Goal: Task Accomplishment & Management: Manage account settings

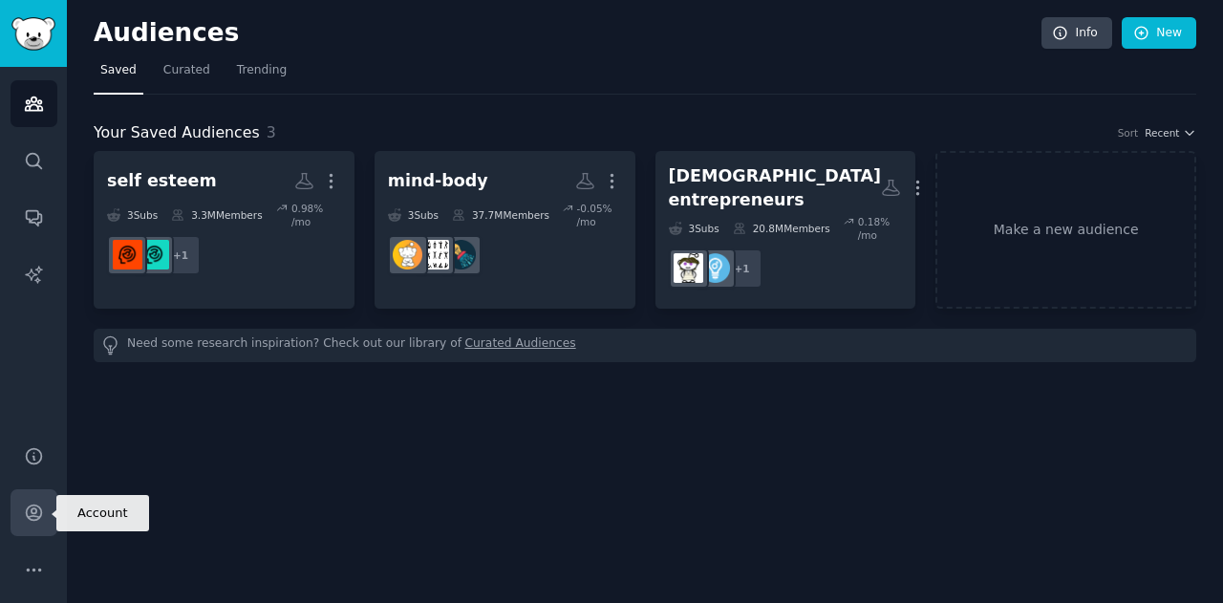
click at [32, 515] on icon "Sidebar" at bounding box center [33, 512] width 15 height 15
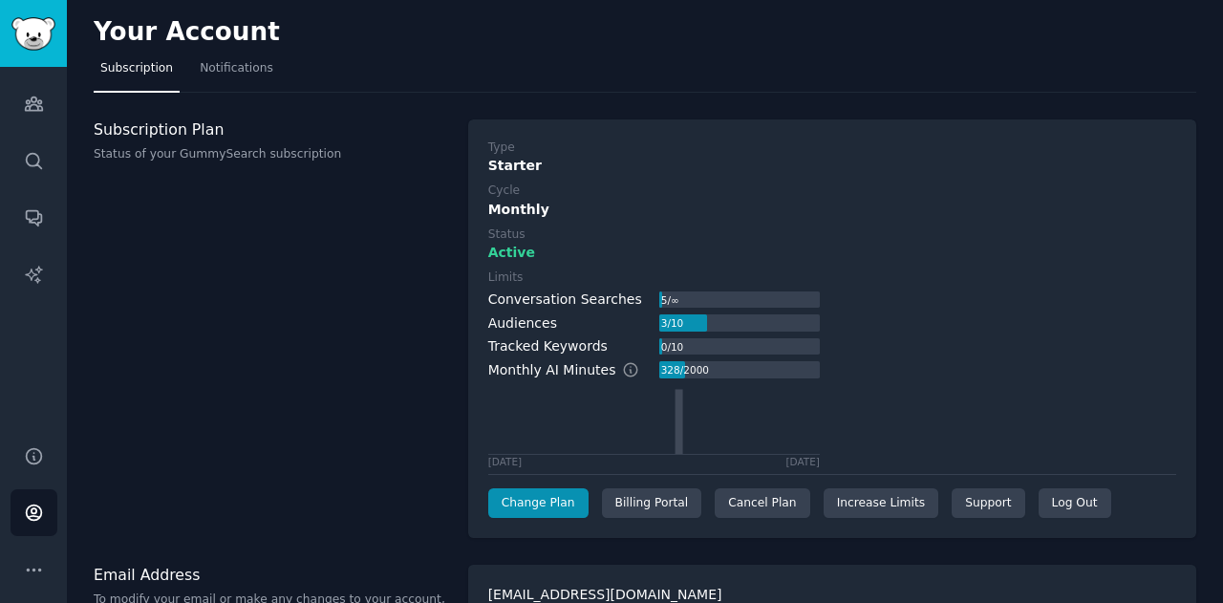
scroll to position [49, 0]
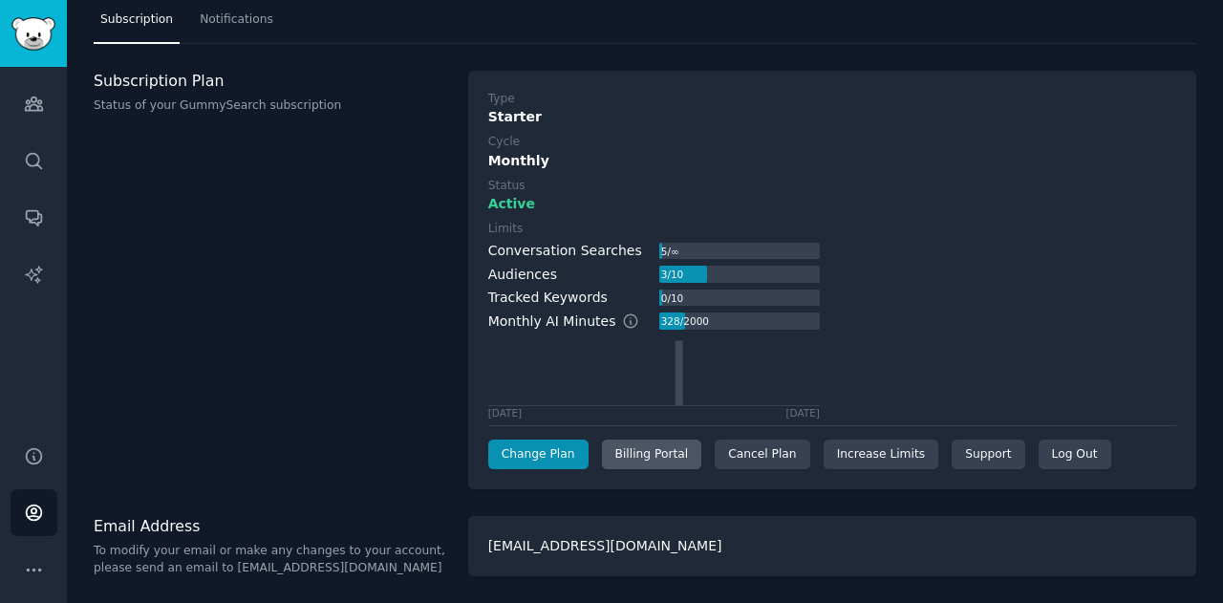
click at [639, 456] on div "Billing Portal" at bounding box center [652, 455] width 100 height 31
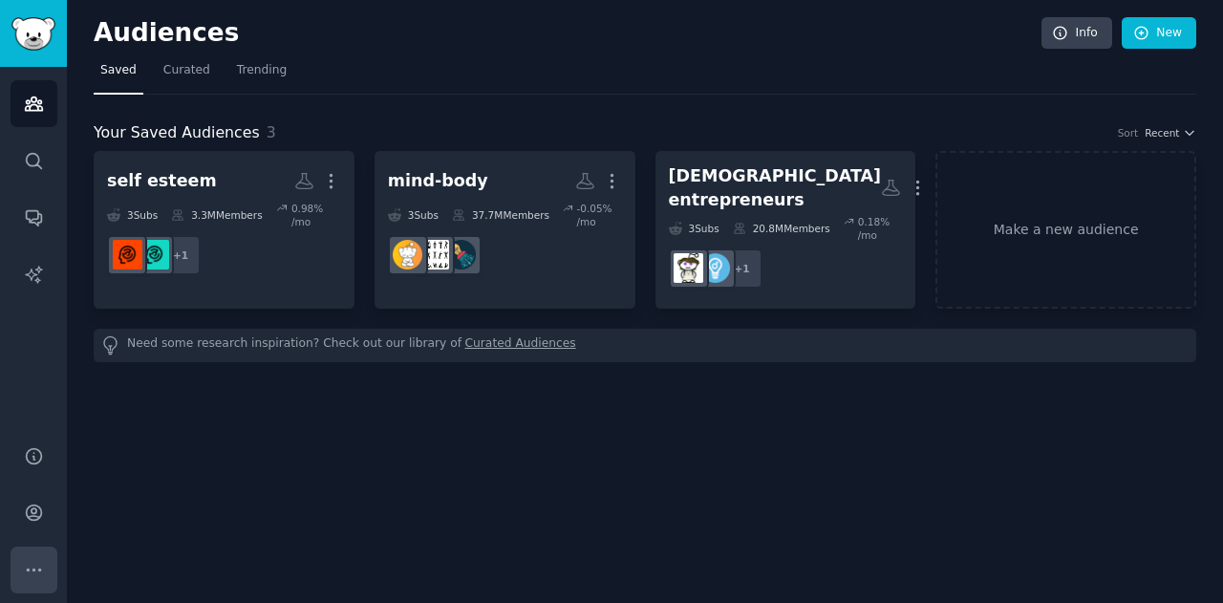
click at [31, 560] on icon "Sidebar" at bounding box center [34, 570] width 20 height 20
click at [27, 511] on icon "Sidebar" at bounding box center [34, 513] width 20 height 20
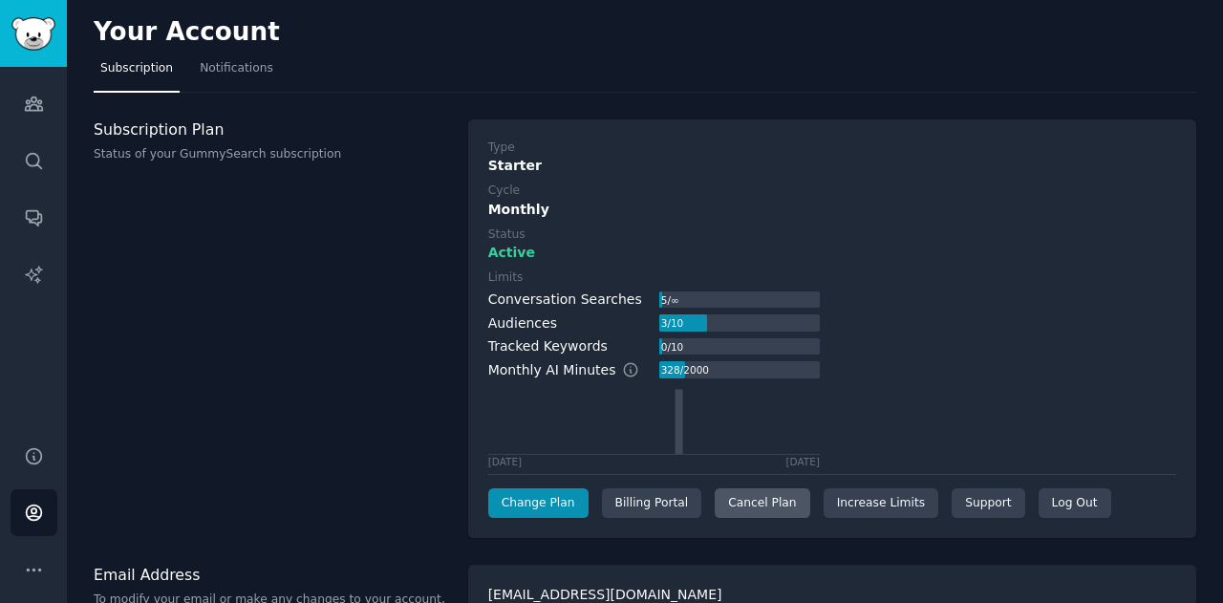
click at [743, 499] on div "Cancel Plan" at bounding box center [762, 503] width 95 height 31
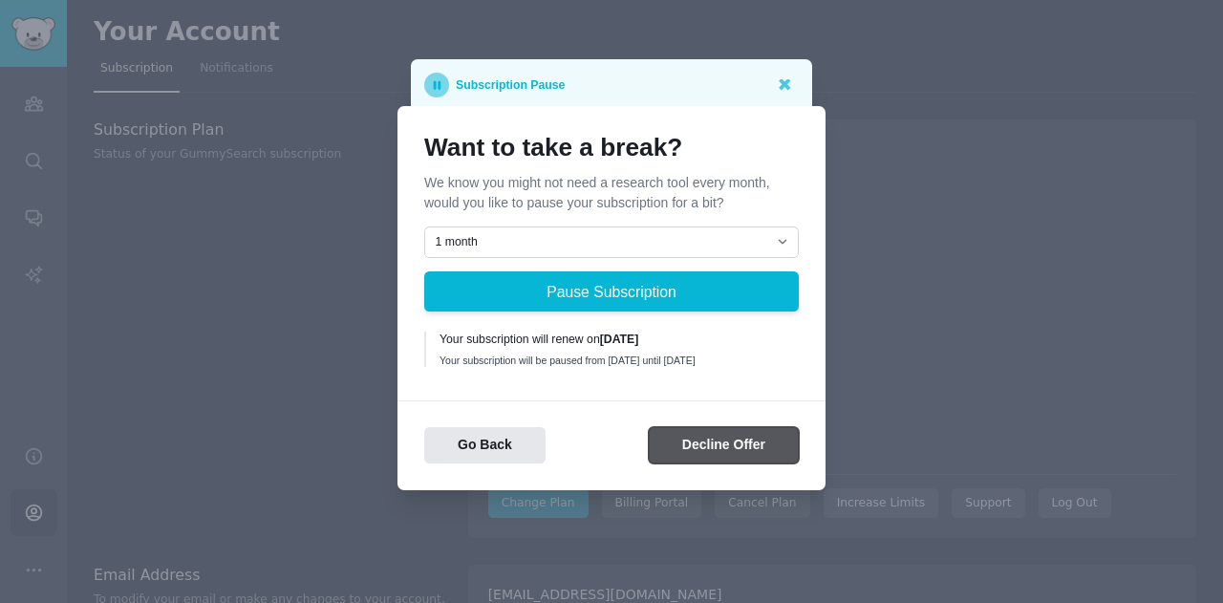
click at [706, 454] on button "Decline Offer" at bounding box center [724, 445] width 150 height 37
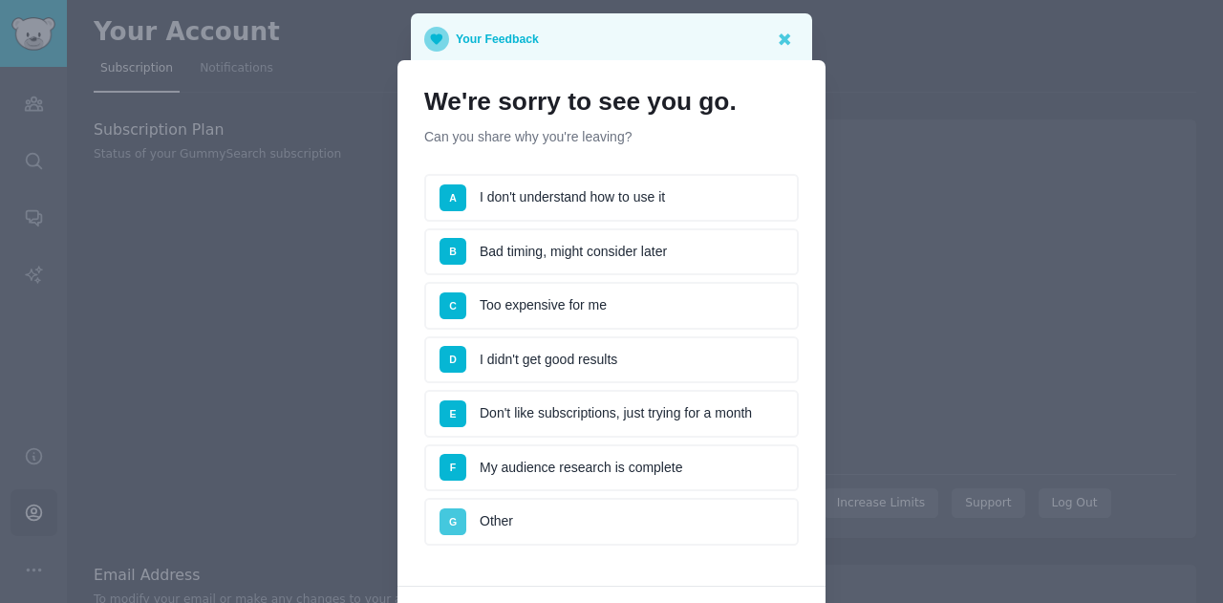
click at [453, 511] on span "G" at bounding box center [453, 521] width 27 height 27
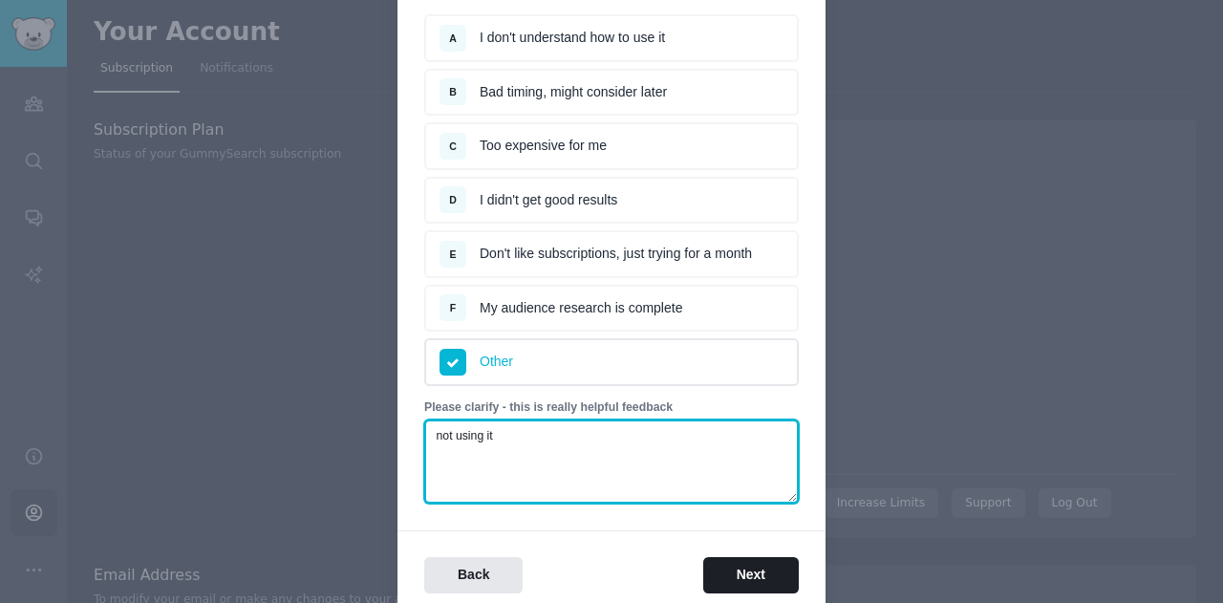
scroll to position [244, 0]
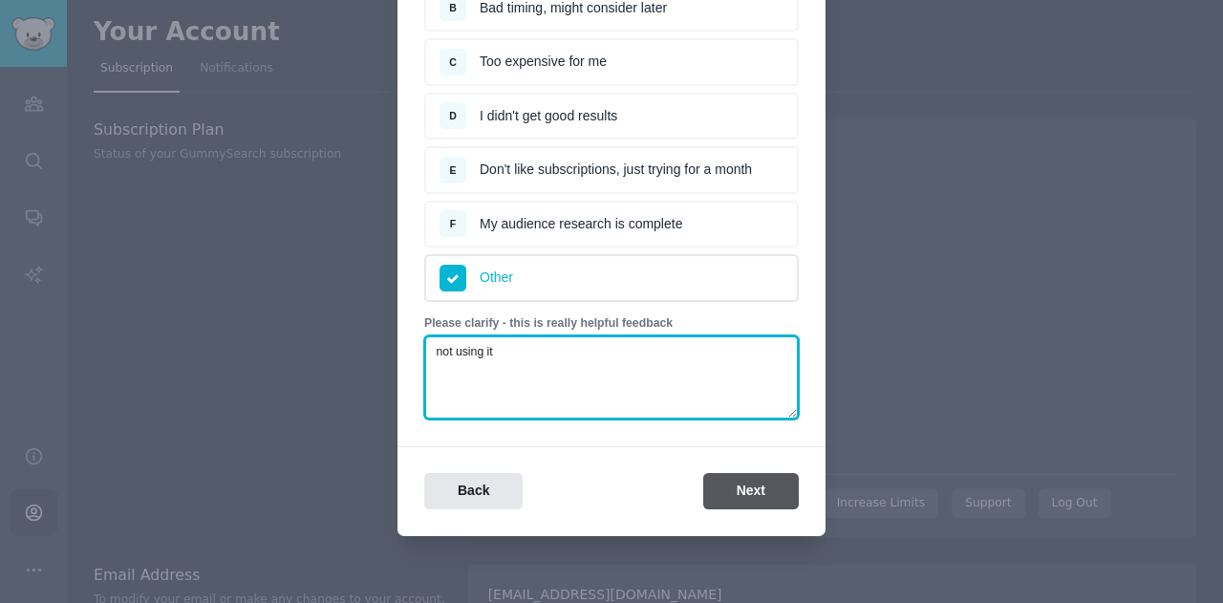
type textarea "not using it"
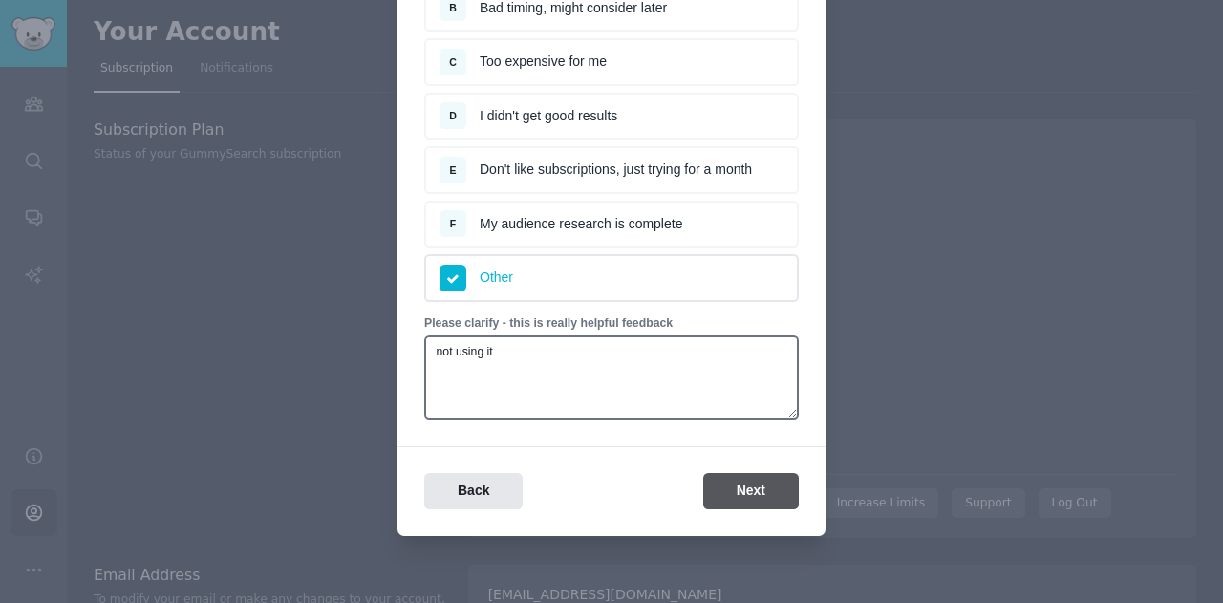
click at [754, 491] on button "Next" at bounding box center [751, 491] width 96 height 37
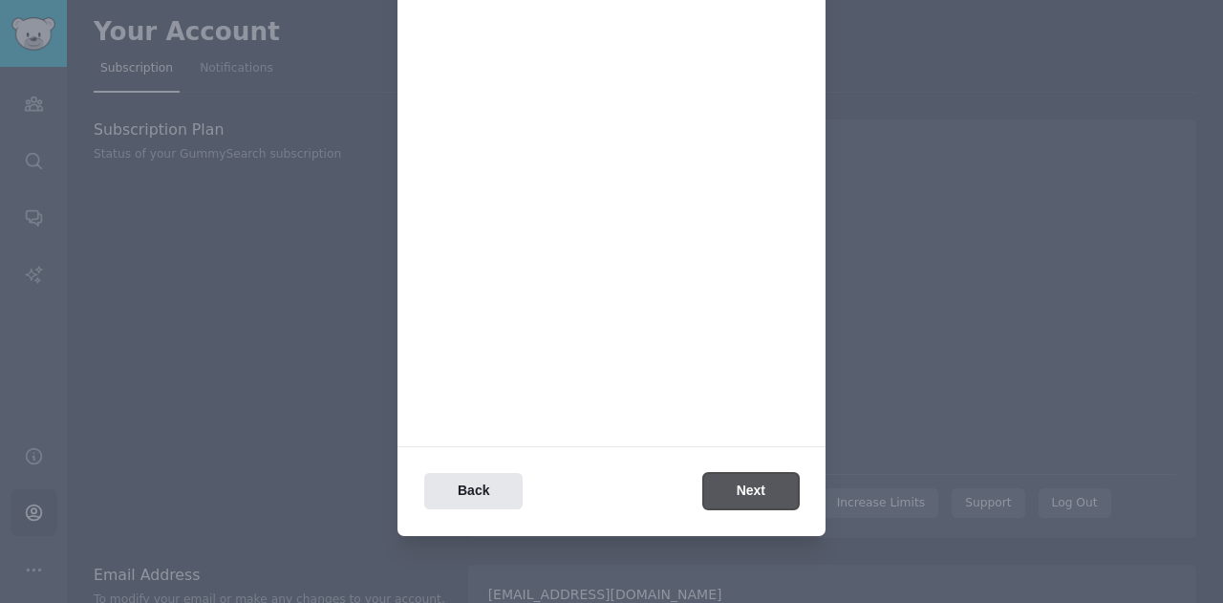
scroll to position [0, 0]
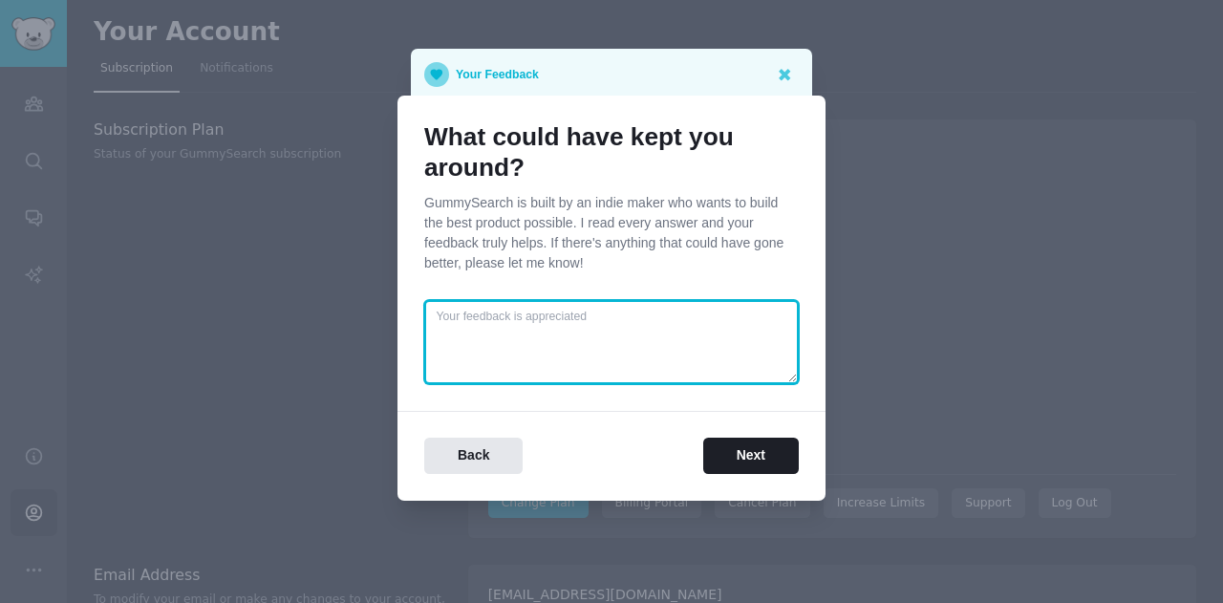
click at [573, 344] on textarea at bounding box center [611, 342] width 375 height 84
type textarea "I am not using this product"
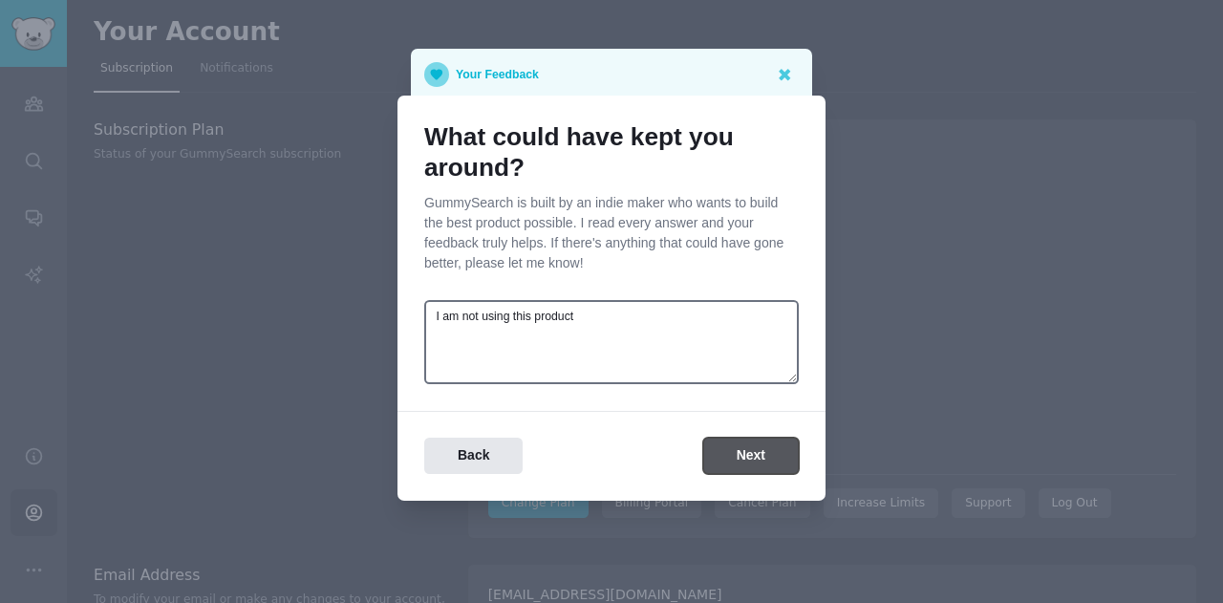
click at [740, 473] on button "Next" at bounding box center [751, 456] width 96 height 37
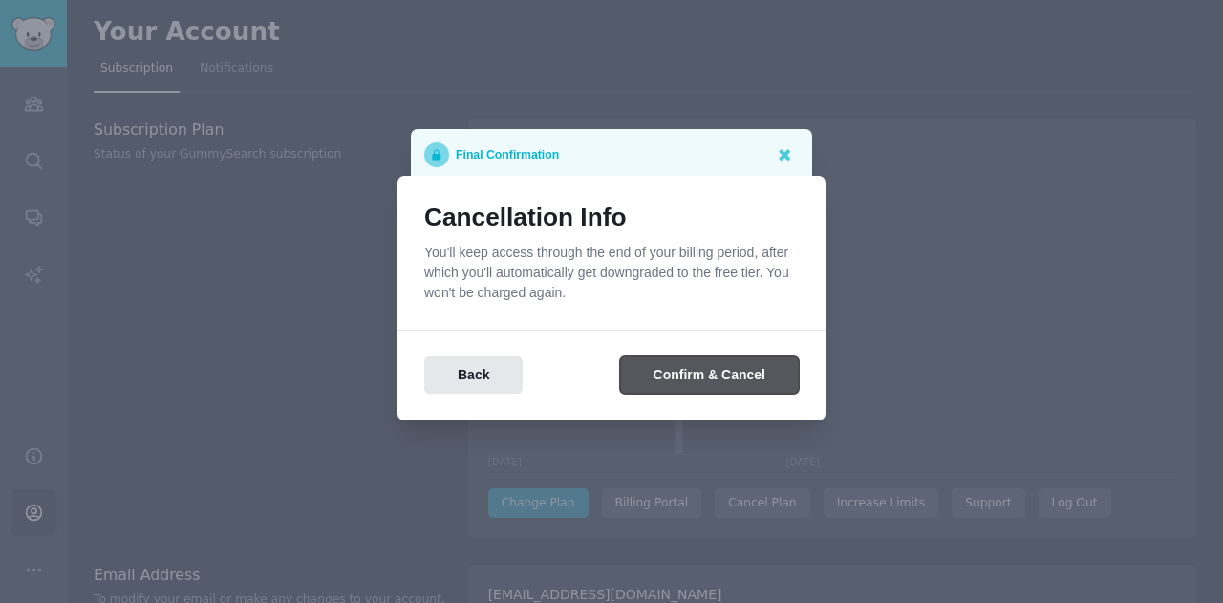
click at [695, 373] on button "Confirm & Cancel" at bounding box center [709, 374] width 179 height 37
